Goal: Task Accomplishment & Management: Use online tool/utility

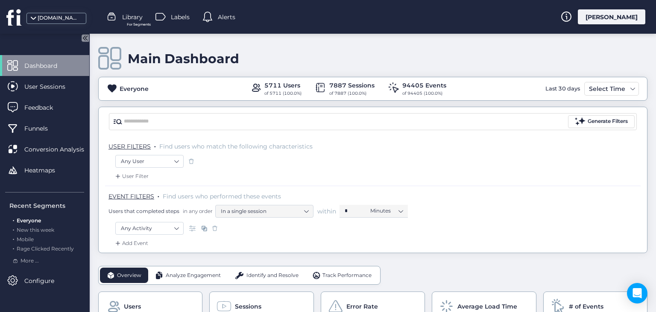
click at [463, 146] on p "USER FILTERS . Find users who match the following characteristics" at bounding box center [374, 146] width 532 height 9
click at [267, 279] on div "Identify and Resolve" at bounding box center [267, 275] width 78 height 15
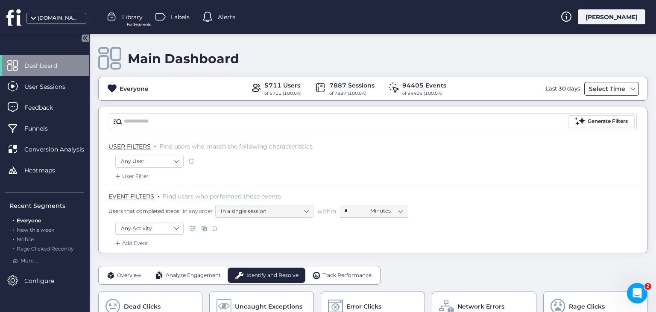
click at [624, 91] on div "Select Time" at bounding box center [606, 89] width 41 height 10
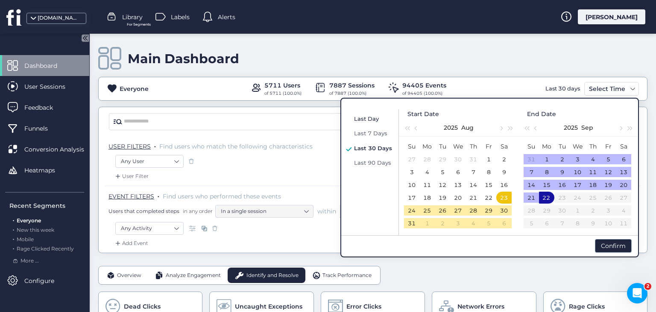
click at [363, 120] on span "Last Day" at bounding box center [366, 118] width 25 height 7
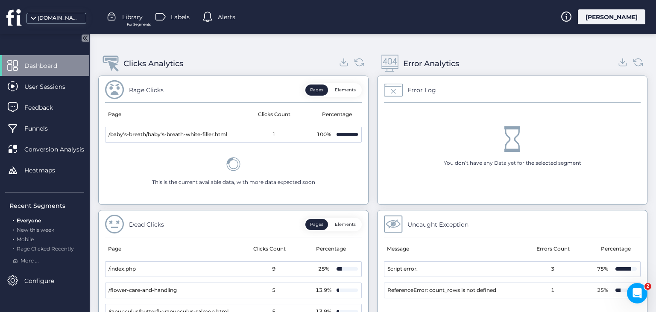
scroll to position [335, 0]
click at [353, 89] on button "Elements" at bounding box center [345, 91] width 30 height 11
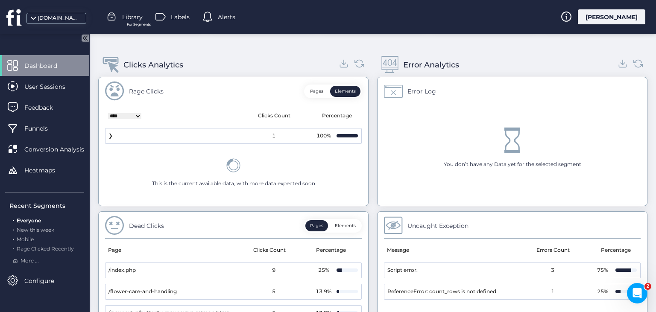
click at [322, 91] on button "Pages" at bounding box center [316, 91] width 23 height 11
click at [338, 90] on button "Elements" at bounding box center [345, 91] width 30 height 11
click at [110, 136] on span "❯" at bounding box center [110, 136] width 4 height 8
click at [320, 90] on button "Pages" at bounding box center [316, 91] width 23 height 11
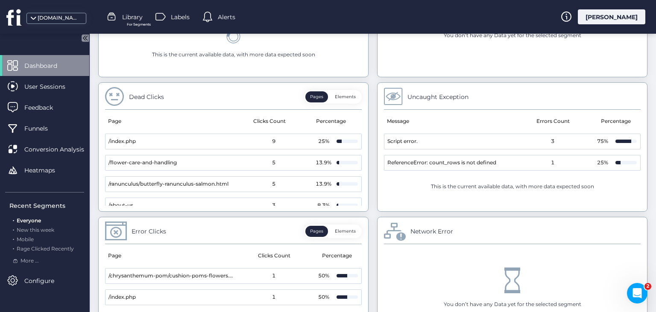
scroll to position [464, 0]
click at [352, 95] on button "Elements" at bounding box center [345, 95] width 30 height 11
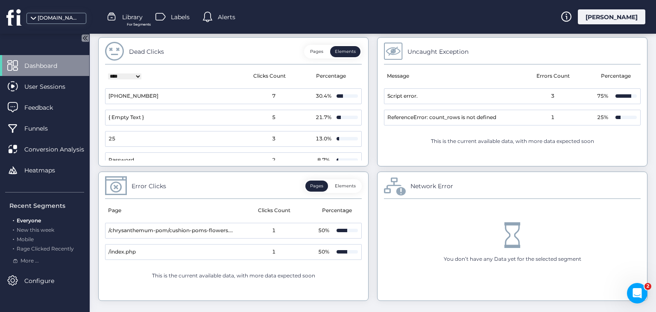
scroll to position [526, 0]
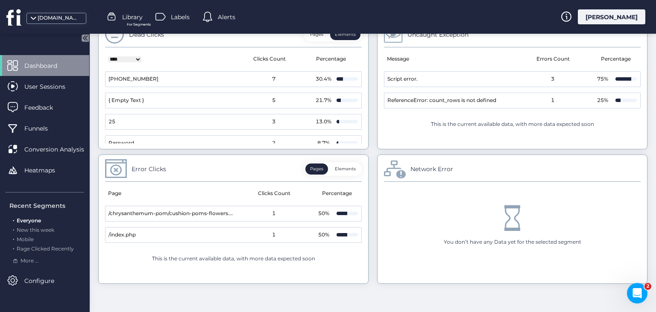
click at [347, 166] on button "Elements" at bounding box center [345, 168] width 30 height 11
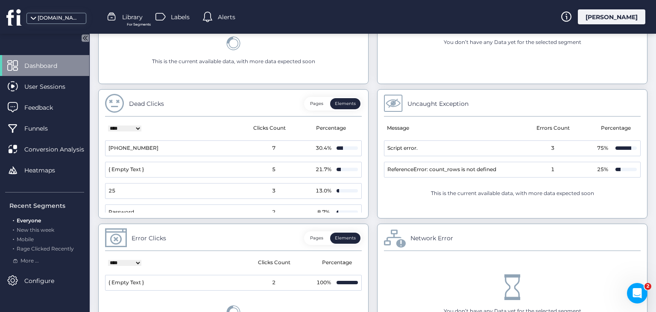
scroll to position [463, 0]
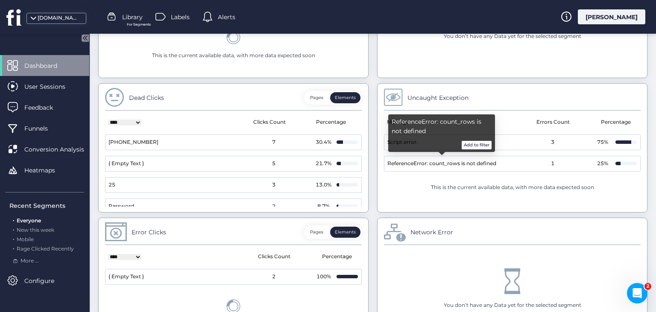
click at [471, 144] on button "Add to filter" at bounding box center [476, 145] width 30 height 9
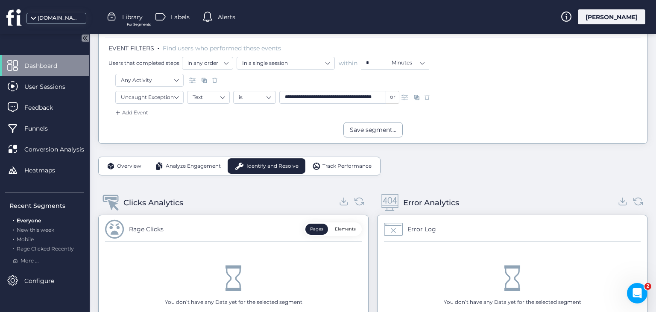
scroll to position [128, 0]
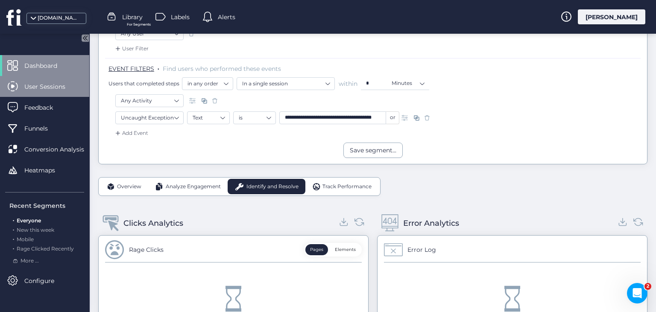
click at [46, 90] on span "User Sessions" at bounding box center [51, 86] width 54 height 9
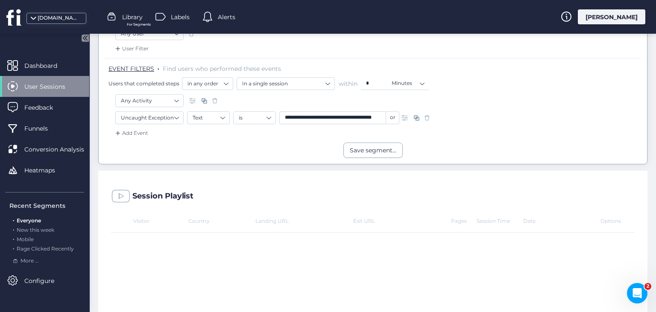
scroll to position [111, 0]
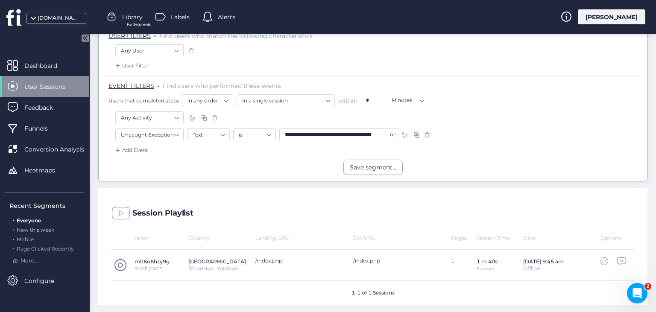
click at [124, 265] on span at bounding box center [120, 265] width 13 height 13
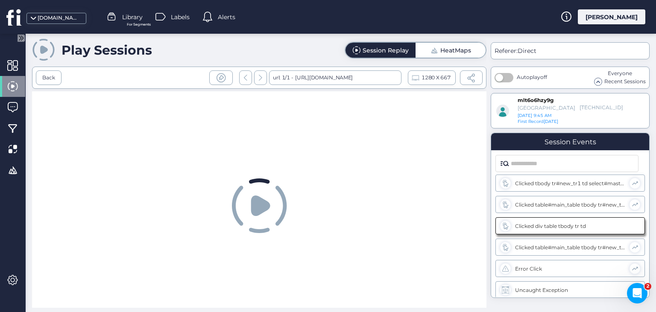
scroll to position [45, 0]
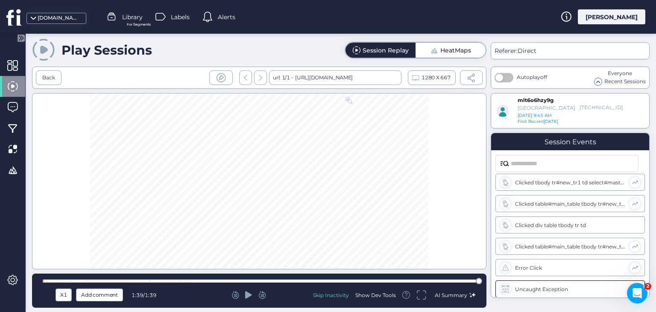
click at [248, 296] on icon at bounding box center [248, 294] width 7 height 7
click at [47, 283] on div at bounding box center [259, 281] width 433 height 6
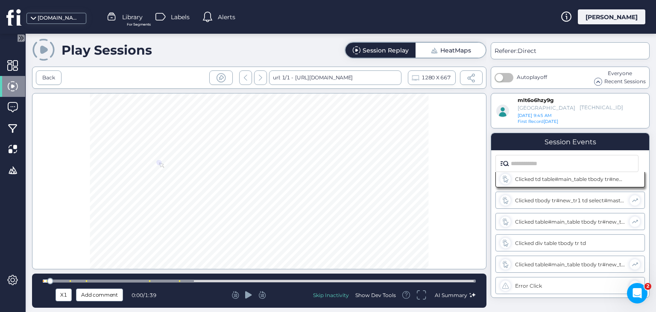
scroll to position [5, 0]
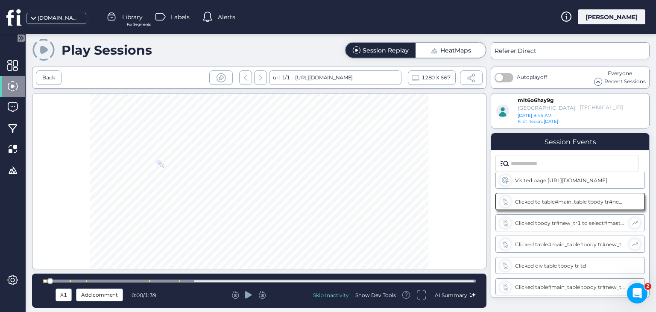
click at [47, 281] on div at bounding box center [50, 281] width 6 height 6
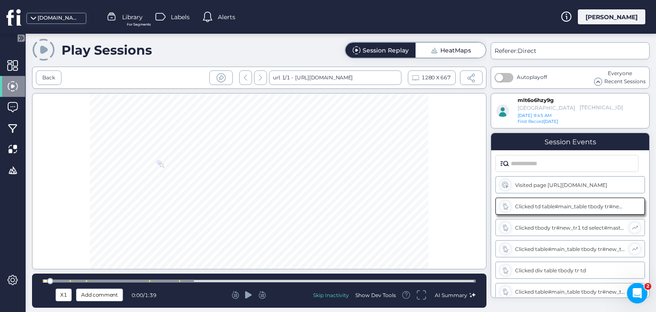
scroll to position [0, 0]
click at [251, 295] on icon at bounding box center [248, 294] width 7 height 7
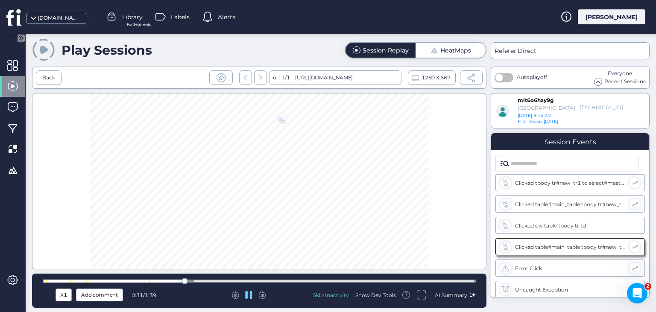
scroll to position [45, 0]
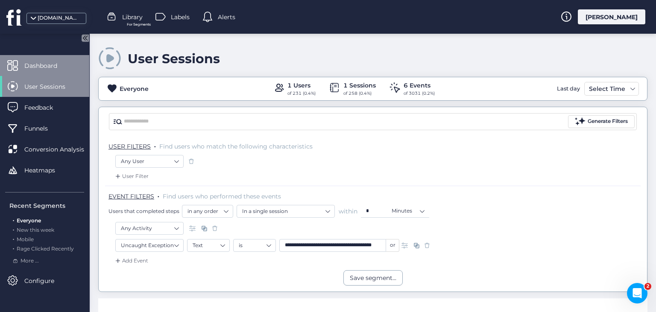
click at [37, 60] on div "Dashboard" at bounding box center [44, 65] width 89 height 21
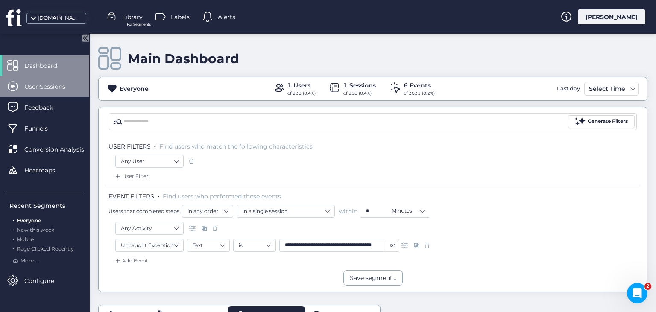
click at [55, 89] on span "User Sessions" at bounding box center [51, 86] width 54 height 9
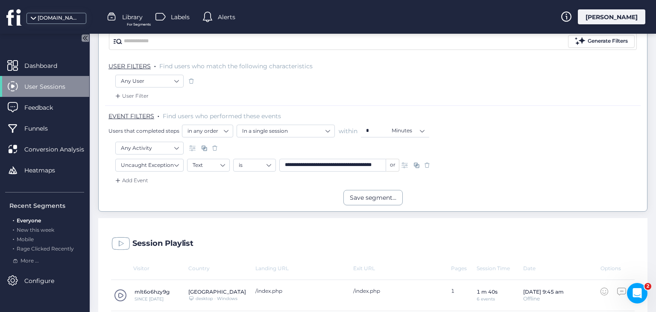
scroll to position [111, 0]
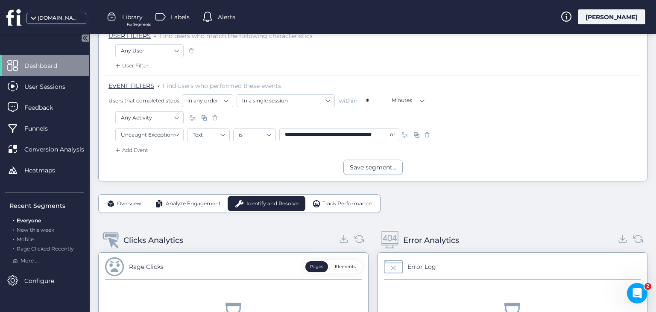
click at [428, 134] on span at bounding box center [427, 135] width 9 height 9
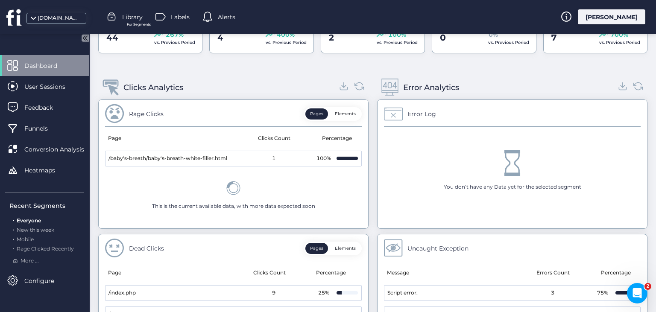
scroll to position [320, 0]
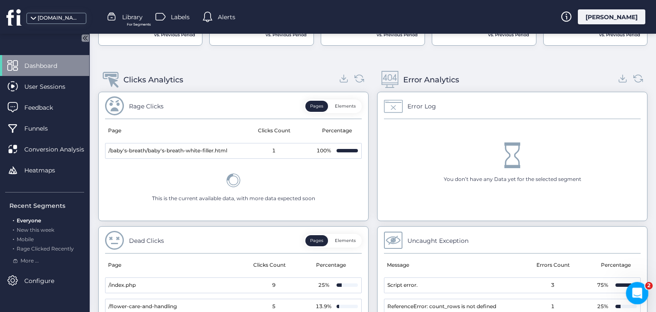
click at [641, 292] on icon "Open Intercom Messenger" at bounding box center [636, 292] width 14 height 14
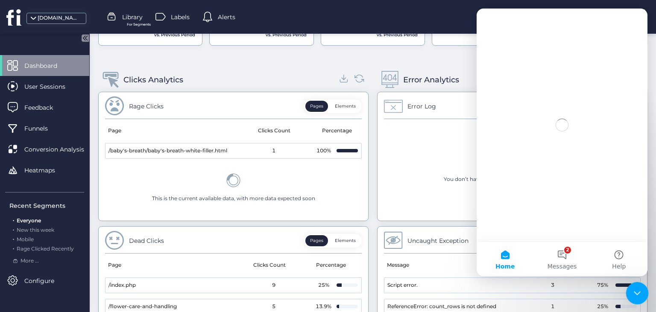
scroll to position [0, 0]
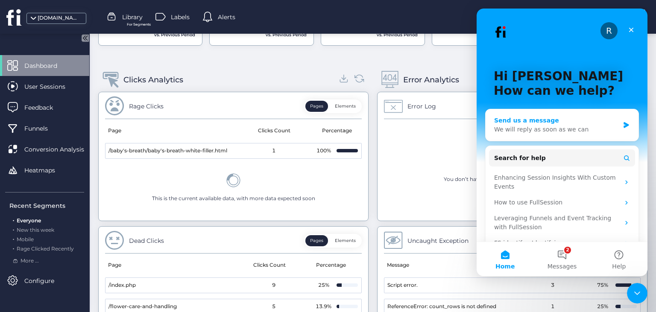
click at [624, 122] on icon "Intercom messenger" at bounding box center [625, 125] width 5 height 6
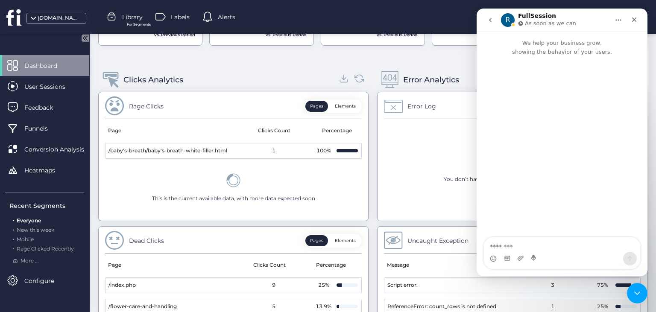
click at [517, 245] on textarea "Message…" at bounding box center [562, 244] width 156 height 15
type textarea "**********"
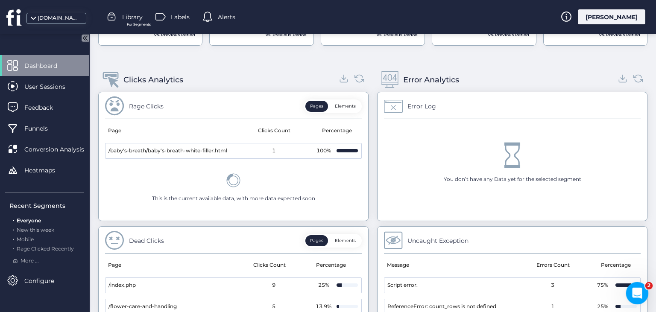
click at [639, 295] on icon "Open Intercom Messenger" at bounding box center [636, 292] width 14 height 14
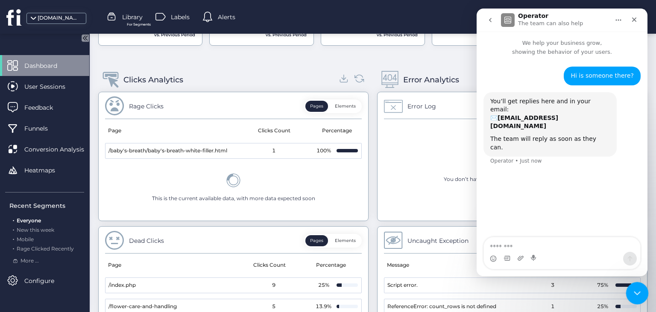
click at [639, 295] on icon "Close Intercom Messenger" at bounding box center [635, 292] width 10 height 10
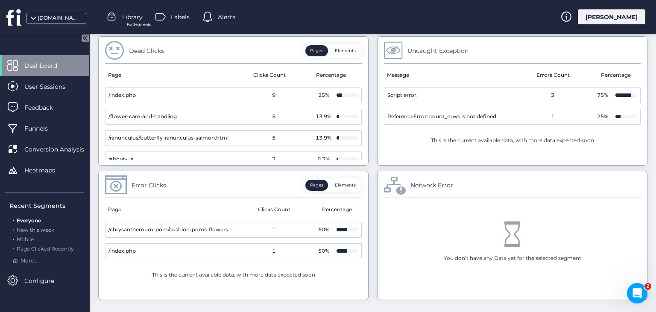
scroll to position [526, 0]
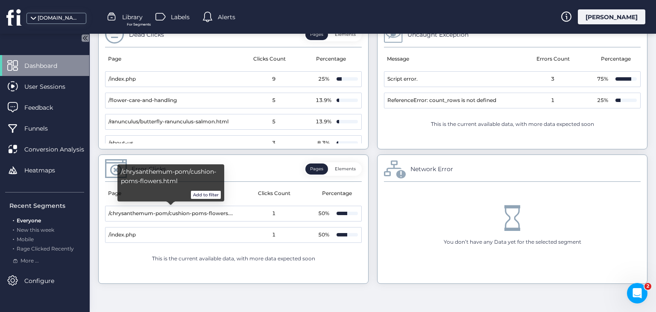
click at [206, 193] on button "Add to filter" at bounding box center [206, 195] width 30 height 9
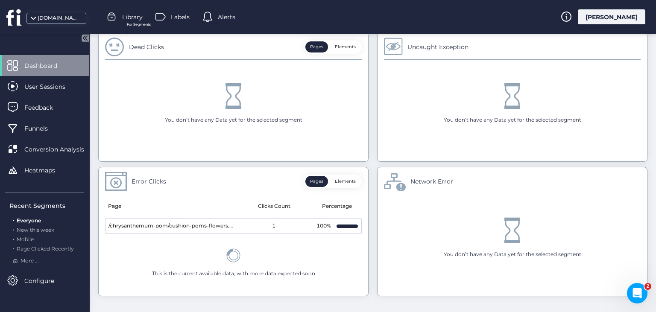
scroll to position [492, 0]
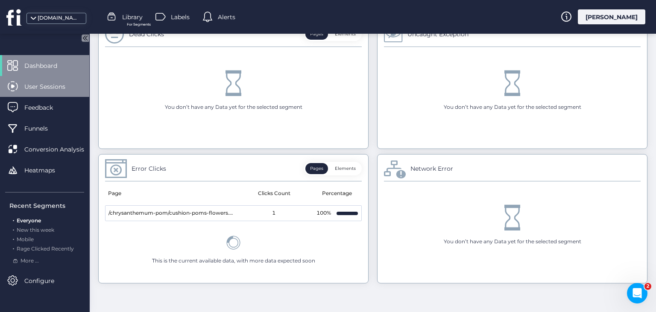
click at [66, 83] on span "User Sessions" at bounding box center [51, 86] width 54 height 9
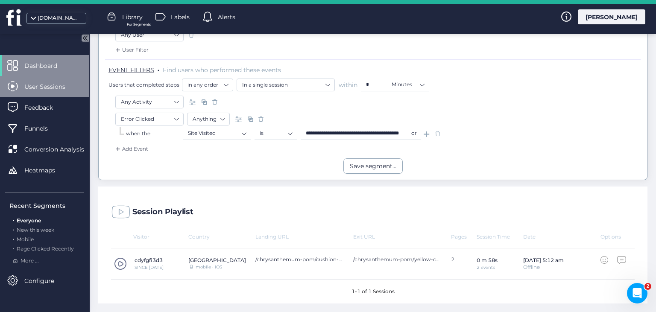
scroll to position [125, 0]
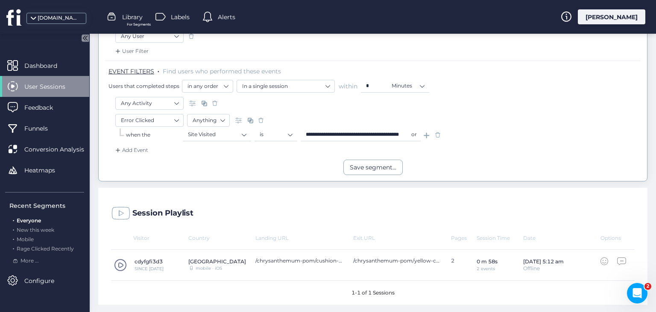
click at [124, 265] on span at bounding box center [120, 265] width 13 height 13
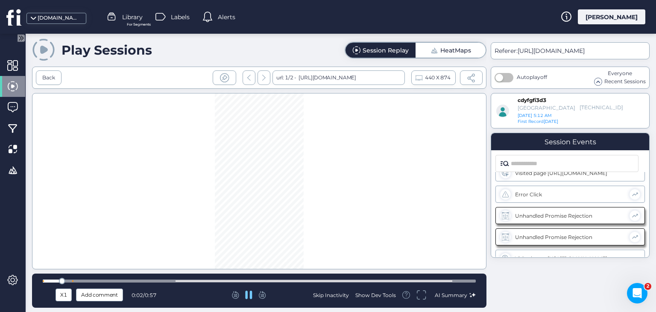
scroll to position [12, 0]
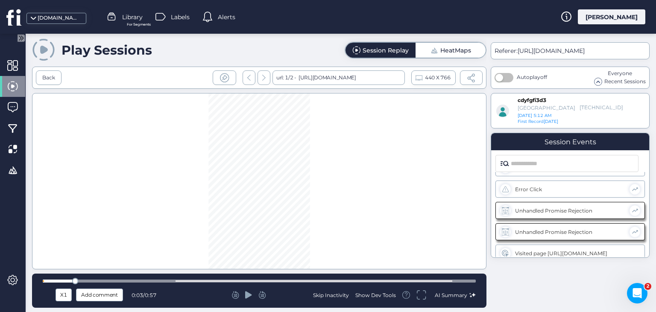
click at [393, 296] on div "Show Dev Tools" at bounding box center [375, 295] width 41 height 7
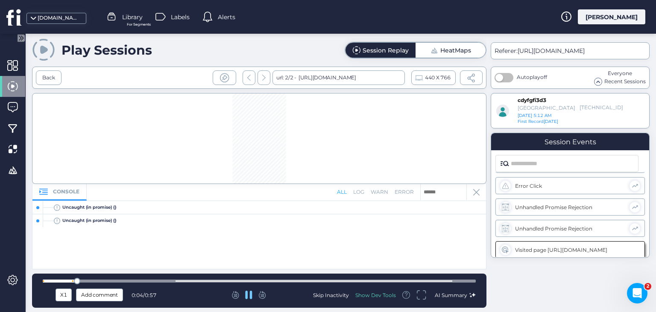
scroll to position [22, 0]
click at [629, 291] on div "Open Intercom Messenger" at bounding box center [635, 292] width 28 height 28
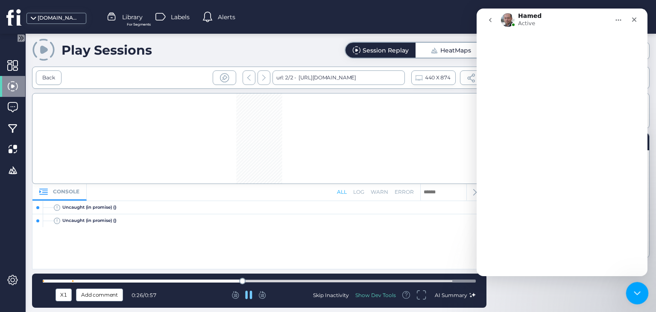
scroll to position [0, 0]
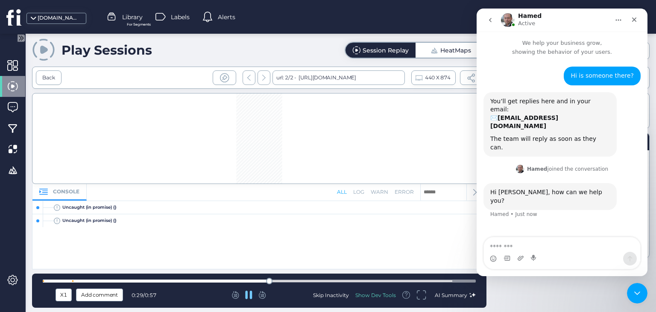
click at [248, 298] on icon at bounding box center [248, 295] width 7 height 9
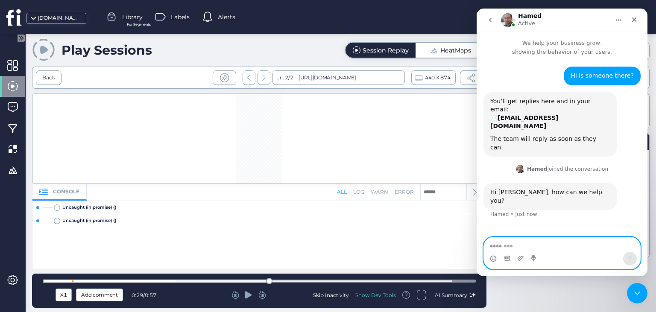
click at [509, 245] on textarea "Message…" at bounding box center [562, 244] width 156 height 15
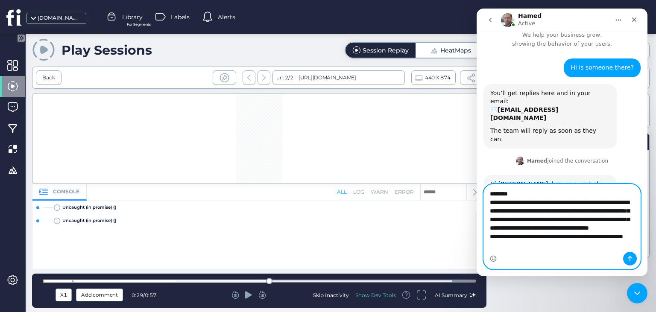
scroll to position [10, 0]
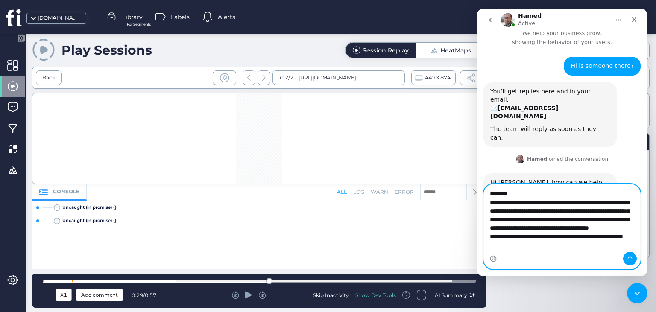
type textarea "**********"
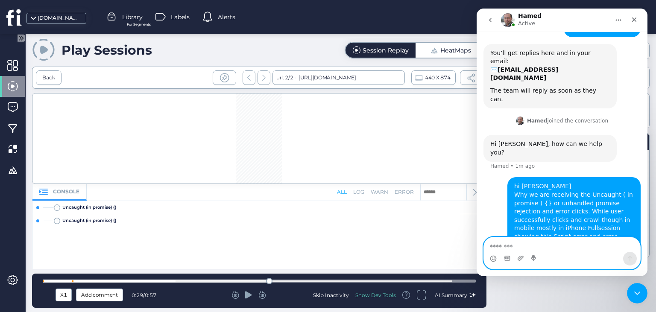
scroll to position [49, 0]
click at [515, 245] on textarea "Message…" at bounding box center [562, 244] width 156 height 15
paste textarea "**********"
type textarea "**********"
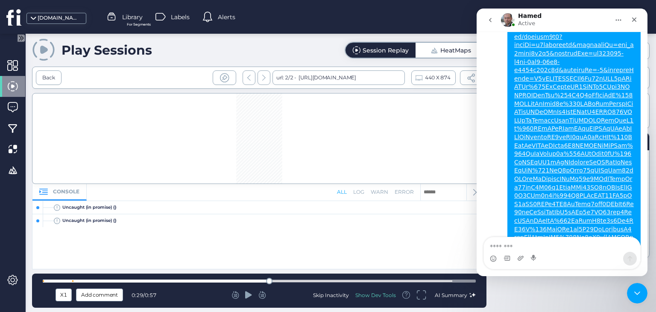
scroll to position [328, 0]
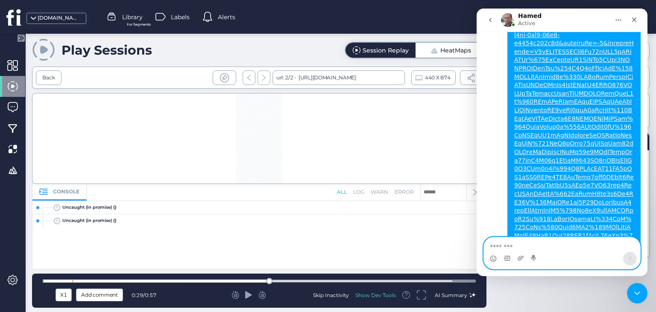
click at [526, 247] on textarea "Message…" at bounding box center [562, 244] width 156 height 15
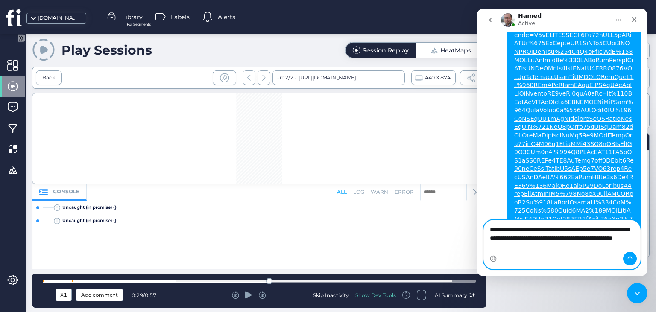
scroll to position [345, 0]
type textarea "**********"
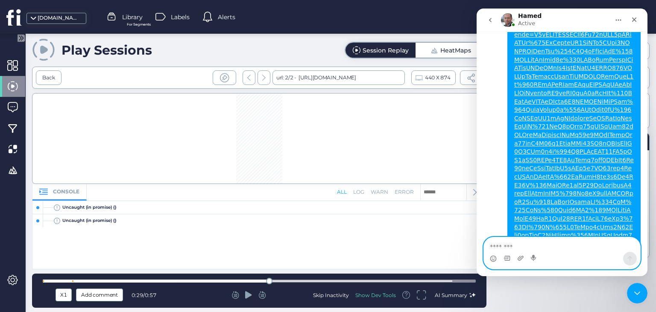
scroll to position [364, 0]
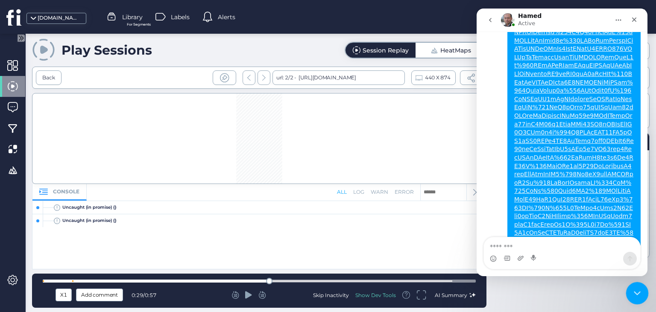
drag, startPoint x: 635, startPoint y: 296, endPoint x: 1248, endPoint y: 585, distance: 677.6
click at [635, 296] on icon "Close Intercom Messenger" at bounding box center [635, 292] width 10 height 10
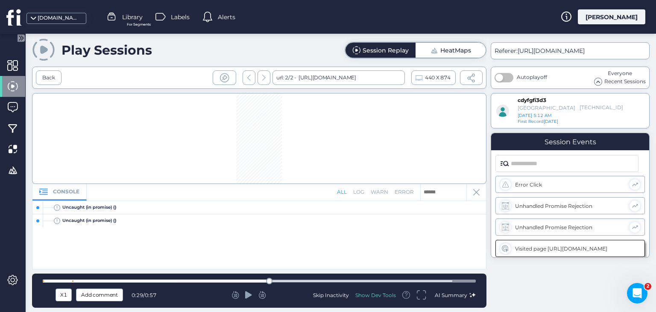
scroll to position [0, 0]
click at [13, 65] on span at bounding box center [12, 65] width 11 height 11
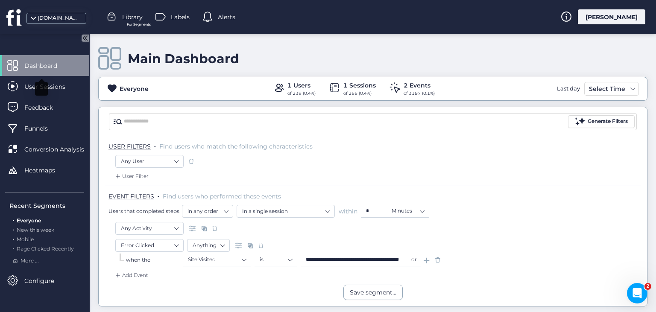
scroll to position [364, 0]
click at [438, 259] on span at bounding box center [437, 260] width 9 height 9
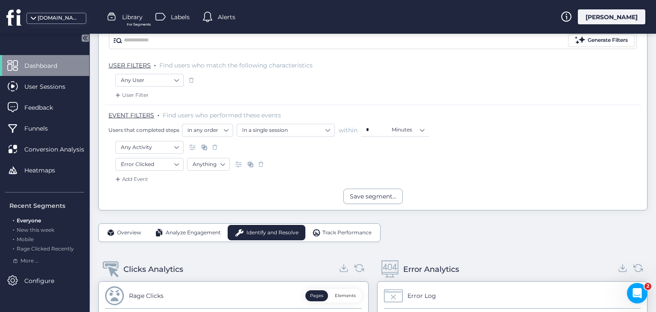
scroll to position [79, 0]
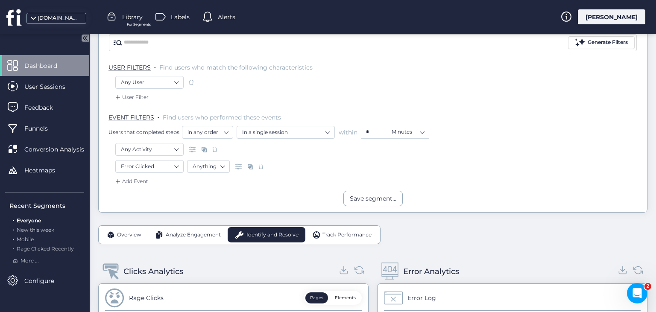
click at [262, 163] on span at bounding box center [261, 166] width 9 height 9
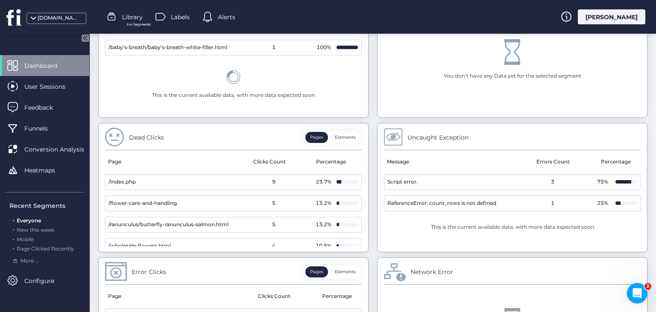
scroll to position [447, 0]
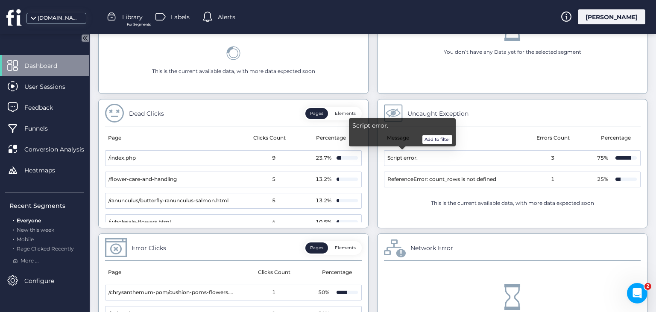
click at [440, 139] on button "Add to filter" at bounding box center [437, 139] width 30 height 9
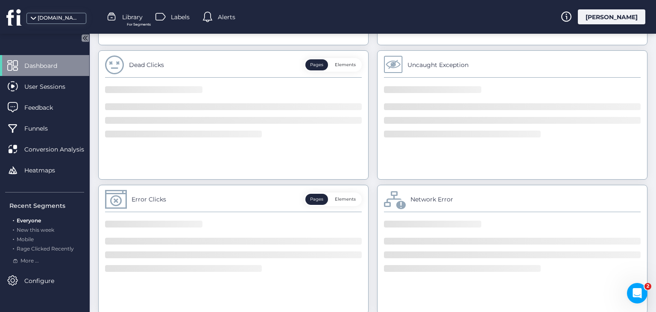
scroll to position [448, 0]
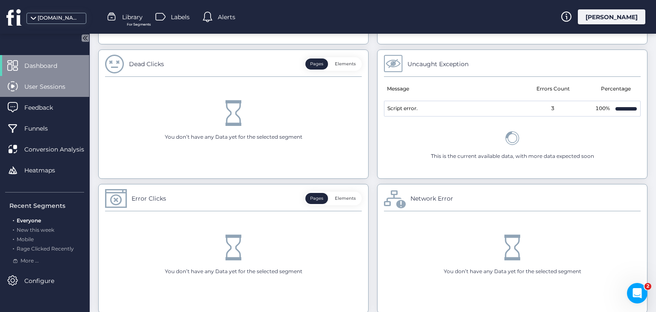
click at [36, 91] on div "User Sessions" at bounding box center [44, 86] width 89 height 21
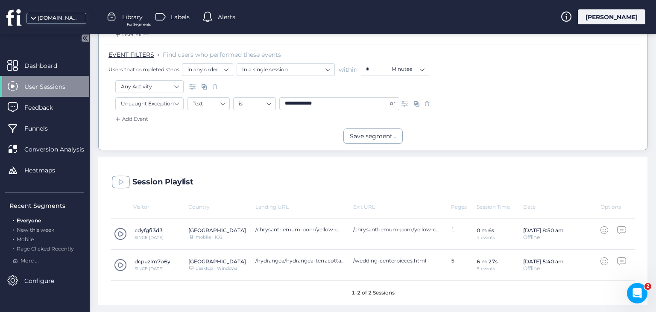
click at [117, 264] on span at bounding box center [120, 265] width 13 height 13
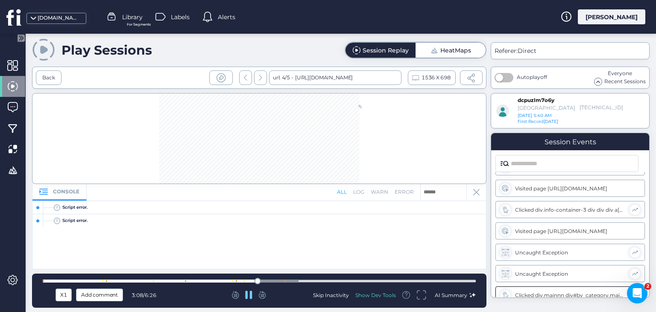
scroll to position [173, 0]
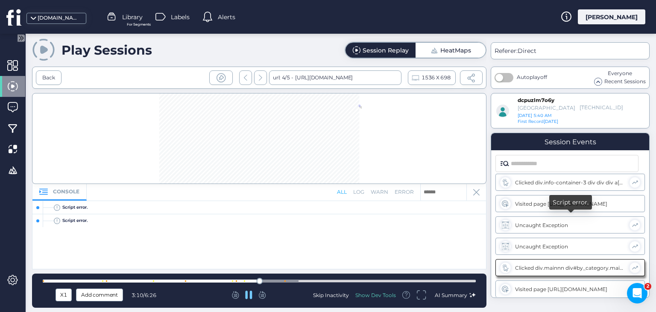
click at [557, 228] on div "Uncaught Exception" at bounding box center [569, 224] width 149 height 17
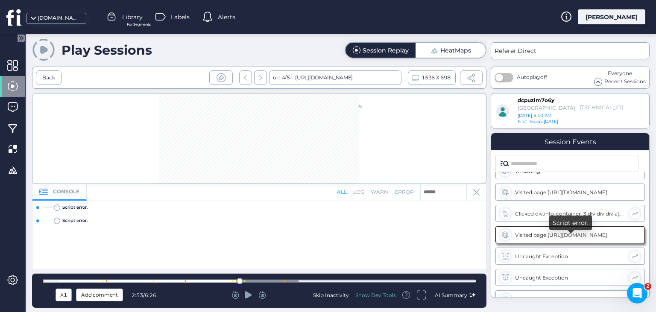
scroll to position [142, 0]
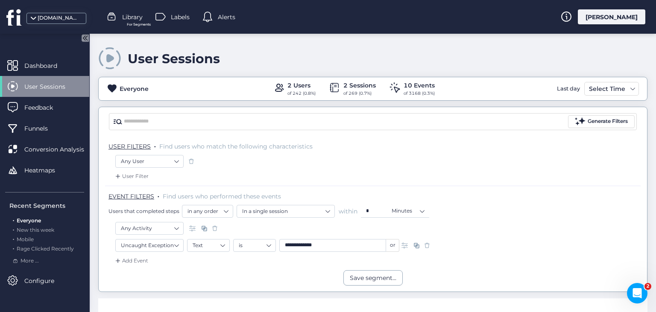
click at [425, 245] on span at bounding box center [427, 245] width 9 height 9
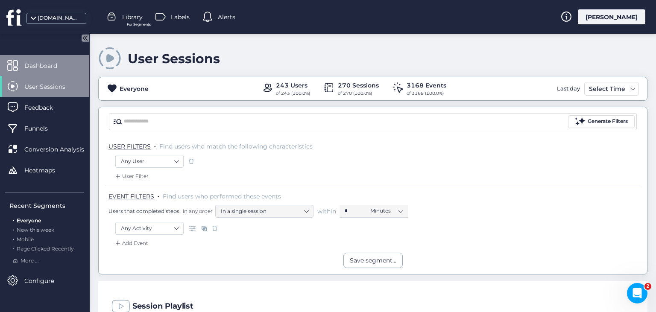
click at [62, 70] on span "Dashboard" at bounding box center [47, 65] width 46 height 9
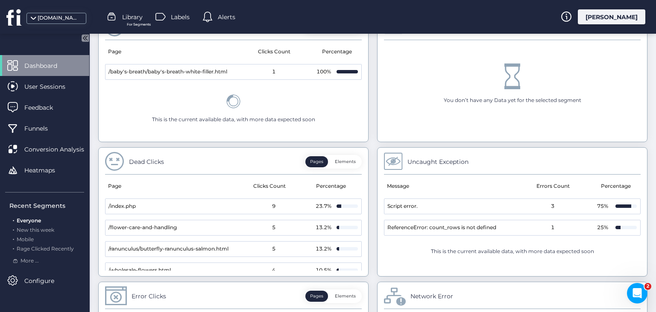
scroll to position [401, 0]
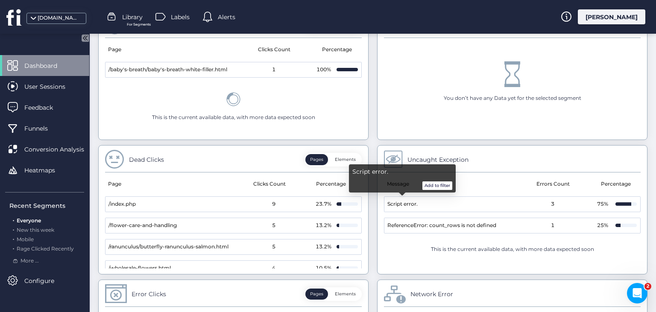
click at [435, 187] on button "Add to filter" at bounding box center [437, 185] width 30 height 9
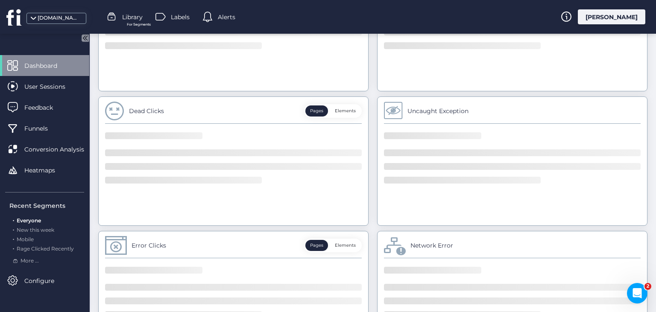
scroll to position [402, 0]
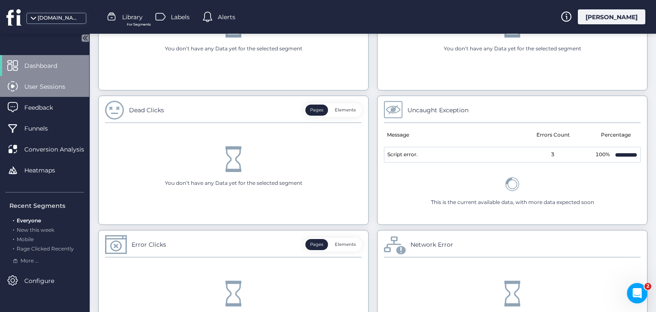
click at [36, 89] on span "User Sessions" at bounding box center [51, 86] width 54 height 9
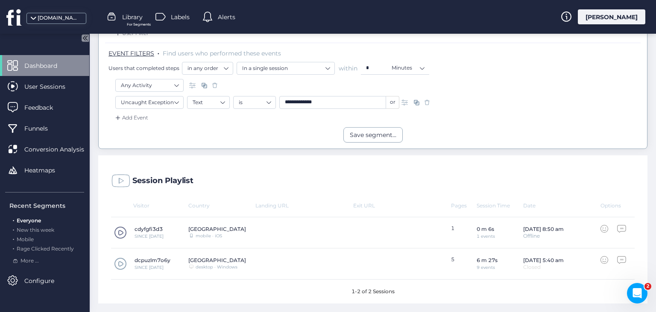
scroll to position [142, 0]
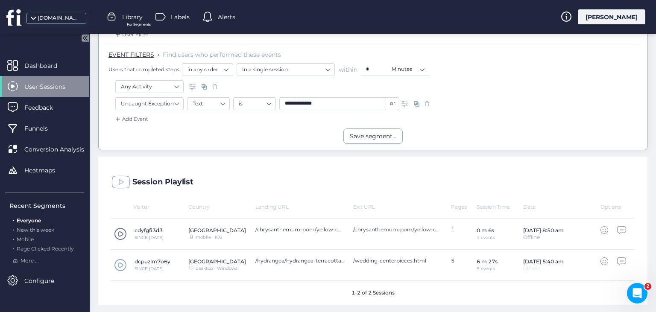
click at [120, 266] on span at bounding box center [120, 265] width 13 height 13
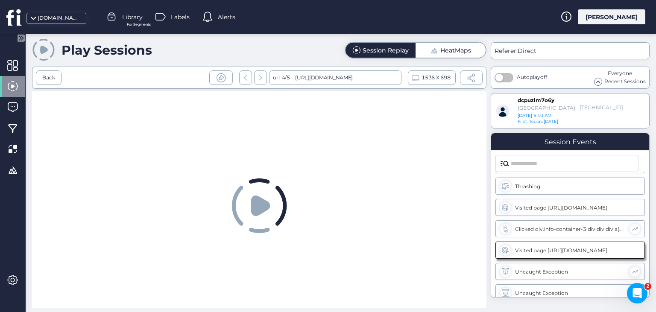
scroll to position [142, 0]
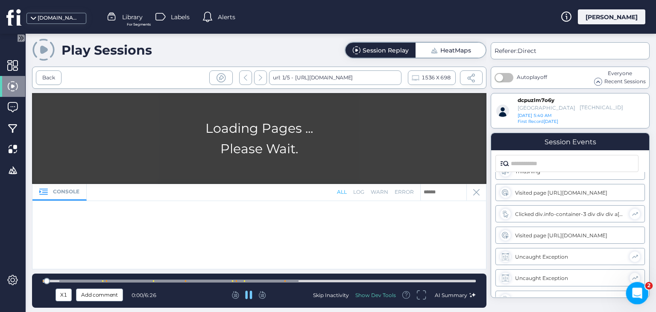
drag, startPoint x: 633, startPoint y: 292, endPoint x: 770, endPoint y: 543, distance: 285.4
click at [633, 292] on icon "Open Intercom Messenger" at bounding box center [636, 292] width 14 height 14
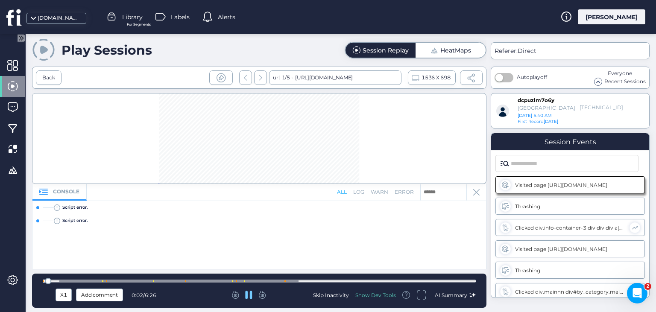
scroll to position [0, 0]
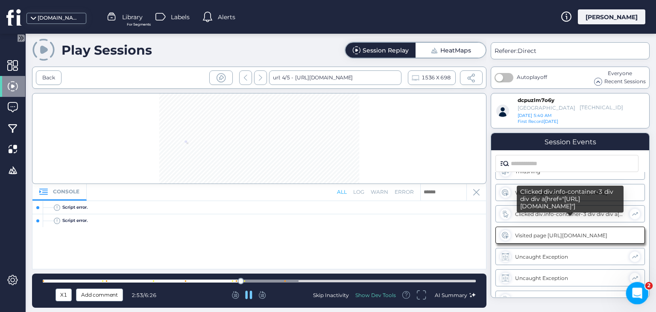
click at [635, 289] on icon "Open Intercom Messenger" at bounding box center [636, 292] width 14 height 14
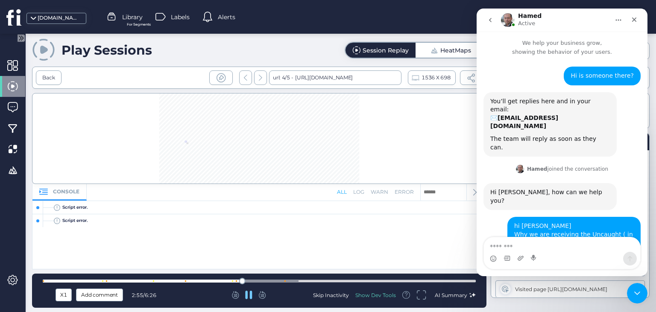
scroll to position [406, 0]
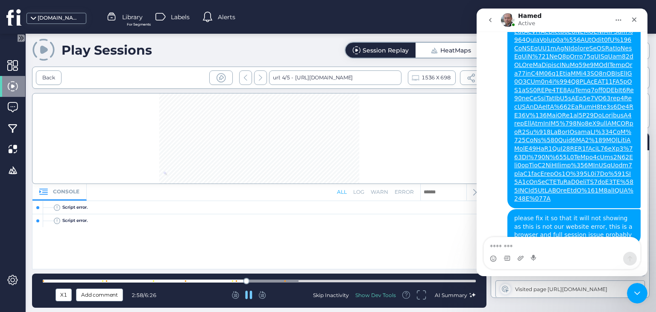
click at [536, 249] on textarea "Message…" at bounding box center [562, 244] width 156 height 15
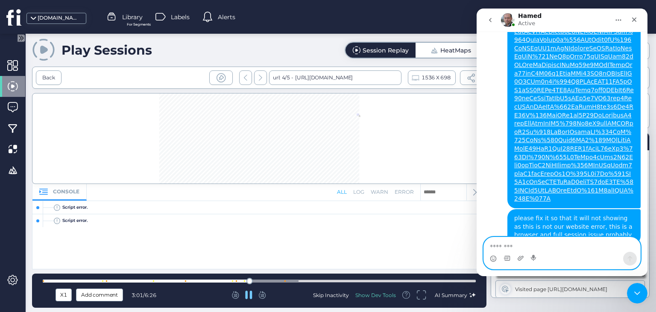
click at [536, 249] on textarea "Message…" at bounding box center [562, 244] width 156 height 15
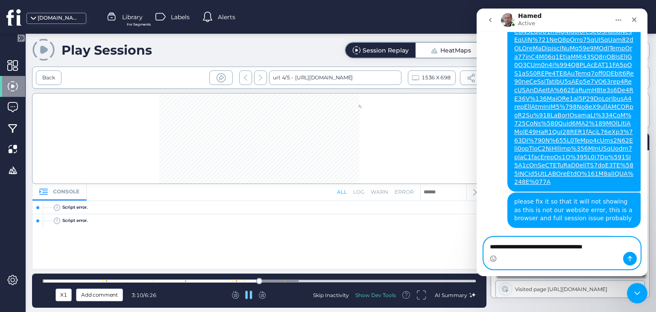
scroll to position [423, 0]
paste textarea "**********"
type textarea "**********"
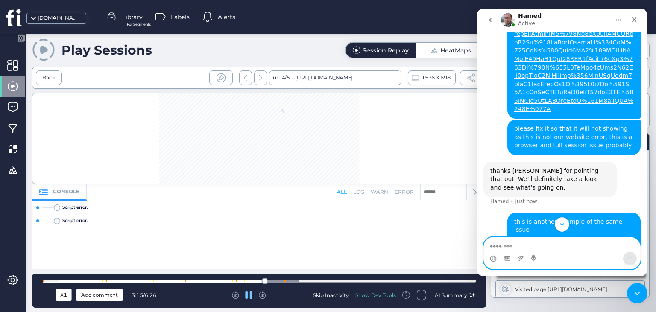
scroll to position [662, 0]
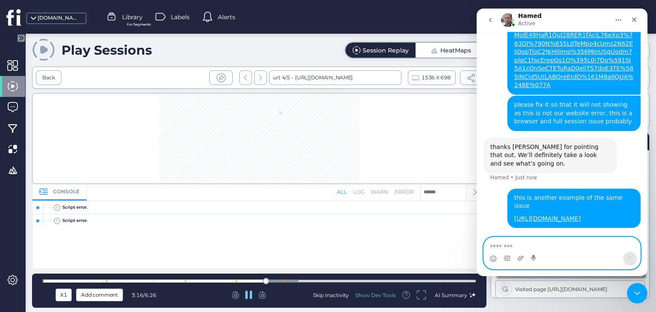
click at [529, 247] on textarea "Message…" at bounding box center [562, 244] width 156 height 15
type textarea "**********"
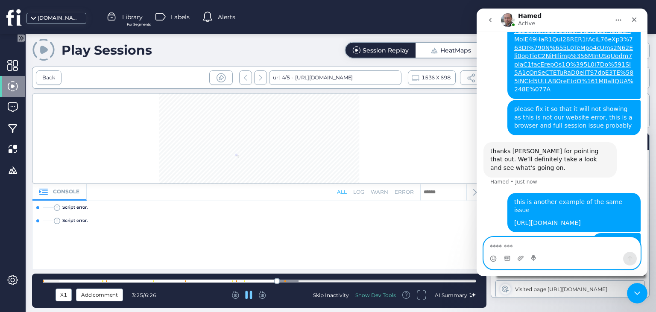
scroll to position [681, 0]
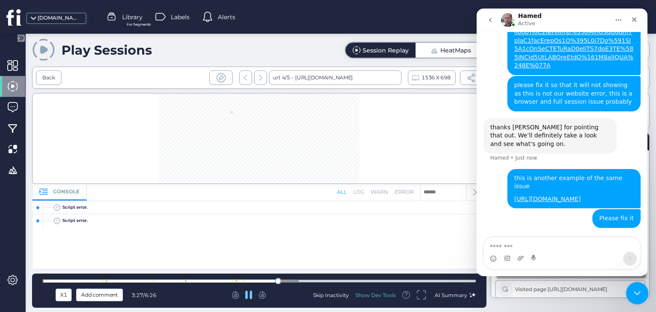
click at [634, 291] on icon "Close Intercom Messenger" at bounding box center [635, 292] width 10 height 10
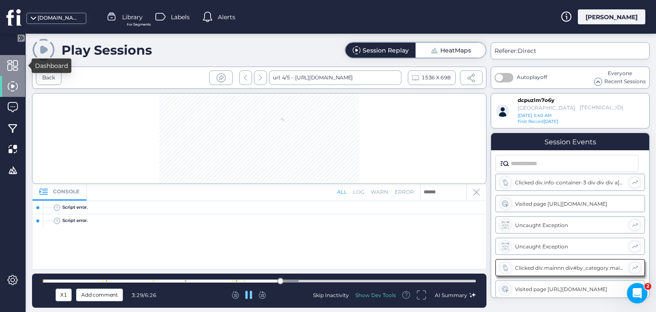
click at [18, 67] on div at bounding box center [12, 65] width 25 height 21
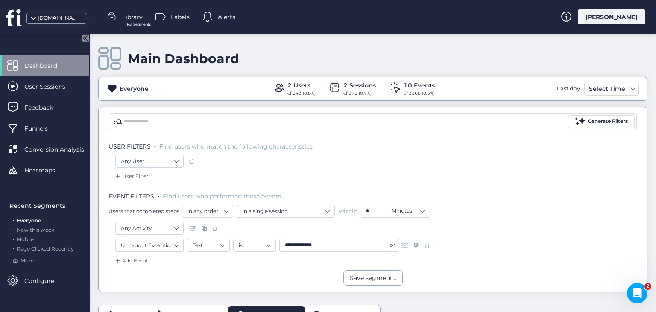
click at [426, 245] on span at bounding box center [427, 245] width 9 height 9
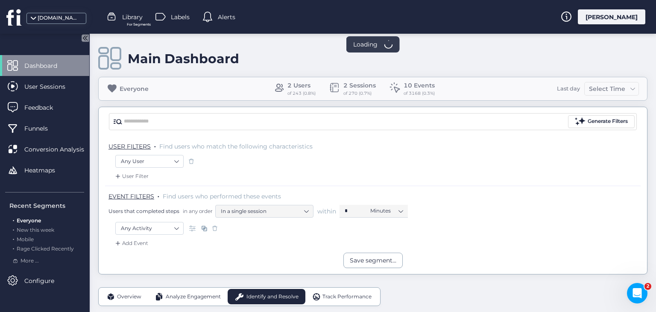
click at [214, 227] on span at bounding box center [214, 228] width 9 height 9
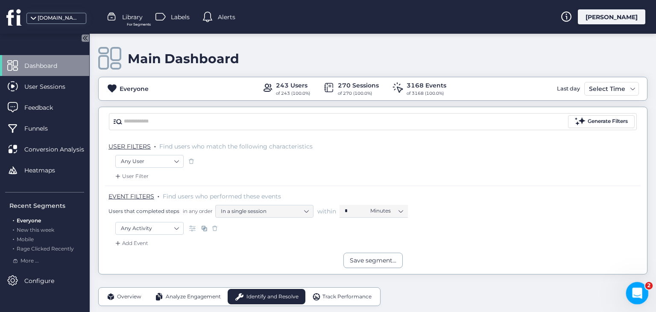
click at [639, 296] on div "Open Intercom Messenger" at bounding box center [635, 292] width 28 height 28
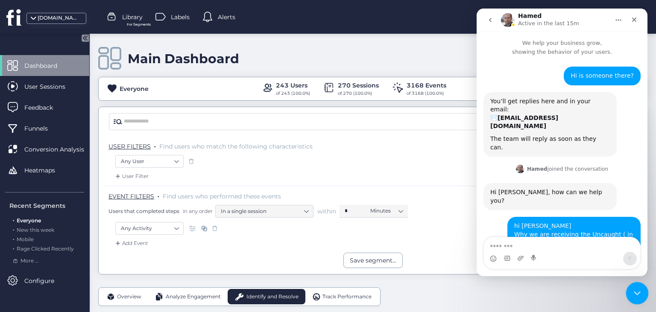
scroll to position [681, 0]
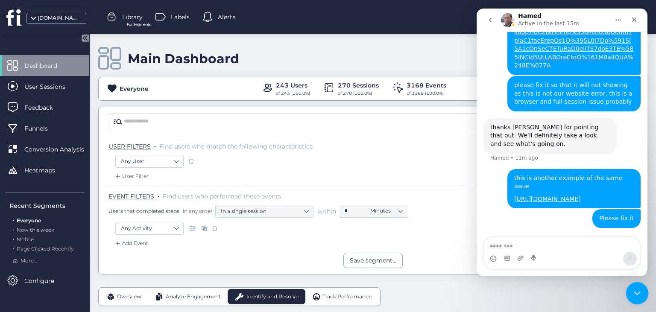
click at [639, 296] on icon "Close Intercom Messenger" at bounding box center [635, 292] width 10 height 10
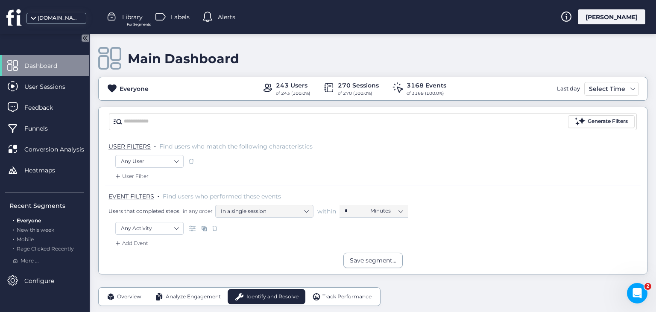
click at [629, 13] on div "[PERSON_NAME]" at bounding box center [611, 16] width 67 height 15
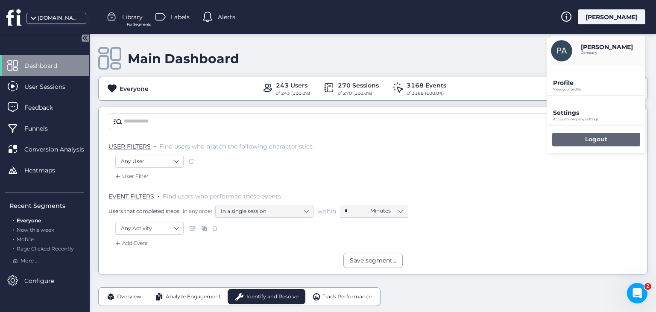
click at [601, 141] on p "Logout" at bounding box center [596, 139] width 22 height 8
